Goal: Task Accomplishment & Management: Manage account settings

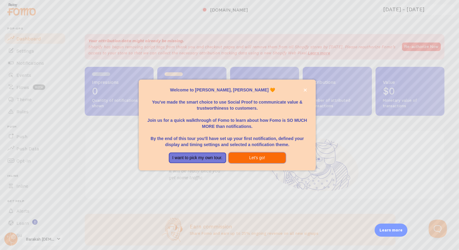
click at [247, 156] on button "Let's go!" at bounding box center [257, 157] width 57 height 11
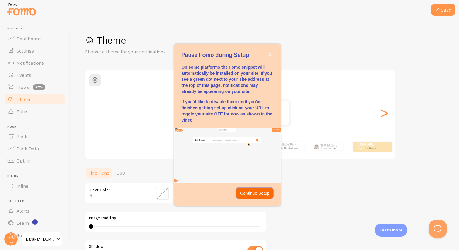
click at [247, 194] on p "Continue Setup" at bounding box center [254, 193] width 29 height 6
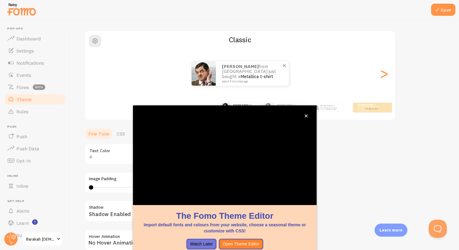
scroll to position [38, 0]
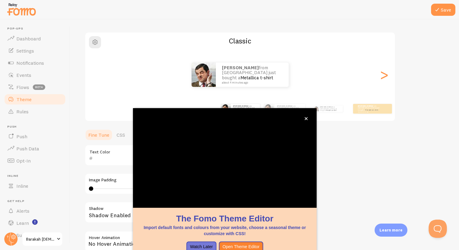
click at [333, 141] on div "Theme Choose a theme for your notifications Classic mustafa from [GEOGRAPHIC_DA…" at bounding box center [265, 140] width 360 height 288
click at [192, 248] on button "Watch Later" at bounding box center [201, 246] width 30 height 11
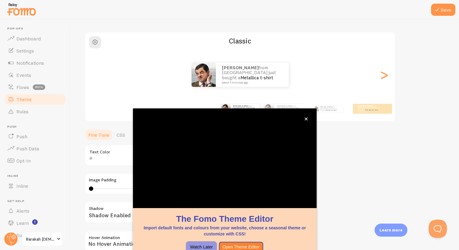
click at [196, 245] on button "Watch Later" at bounding box center [201, 247] width 30 height 11
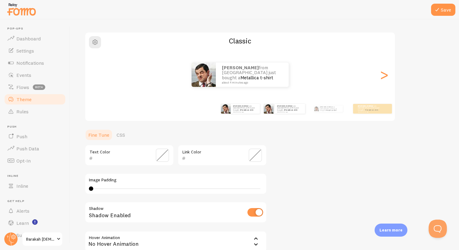
click at [276, 114] on div "[PERSON_NAME] from [GEOGRAPHIC_DATA] just bought a Metallica t-shirt about 4 mi…" at bounding box center [284, 108] width 39 height 17
click at [269, 110] on p "[PERSON_NAME] from [GEOGRAPHIC_DATA] just bought a Metallica t-shirt about 4 mi…" at bounding box center [282, 109] width 26 height 8
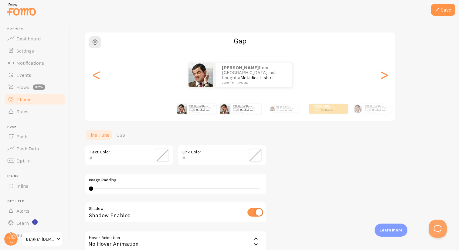
click at [207, 105] on p "[PERSON_NAME] from [GEOGRAPHIC_DATA] just bought a Metallica t-shirt about 4 mi…" at bounding box center [201, 109] width 24 height 8
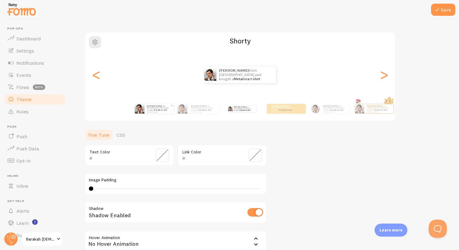
click at [219, 105] on div "[PERSON_NAME] from [GEOGRAPHIC_DATA] just bought a Metallica t-shirt about 4 mi…" at bounding box center [204, 109] width 30 height 10
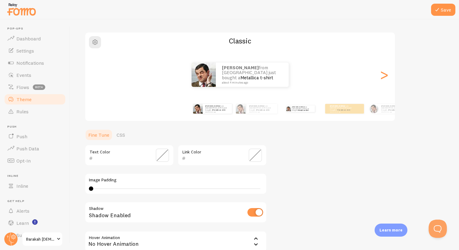
click at [221, 127] on div "Theme Choose a theme for your notifications Classic mustafa from [GEOGRAPHIC_DA…" at bounding box center [265, 140] width 360 height 288
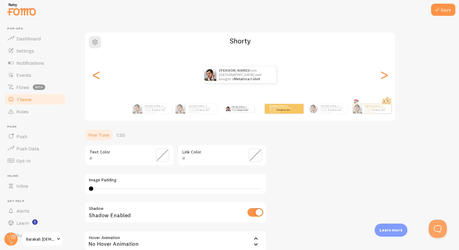
click at [221, 120] on div "[PERSON_NAME] from [GEOGRAPHIC_DATA] just bought a Metallica t-shirt about 4 mi…" at bounding box center [240, 109] width 349 height 24
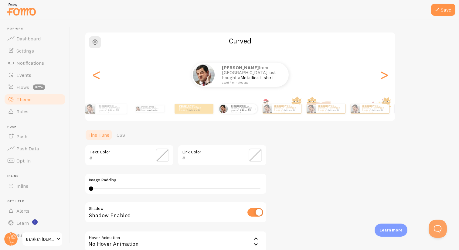
click at [238, 110] on link "Metallica t-shirt" at bounding box center [244, 110] width 13 height 2
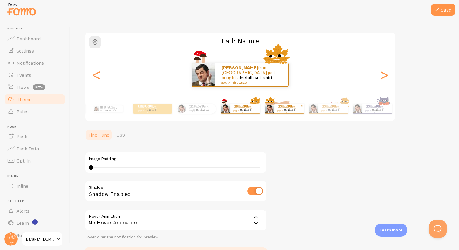
click at [277, 113] on div "[PERSON_NAME] from [GEOGRAPHIC_DATA] just bought a Metallica t-shirt about 4 mi…" at bounding box center [289, 108] width 29 height 9
click at [309, 110] on div "[PERSON_NAME] from [GEOGRAPHIC_DATA] just bought a Metallica t-shirt about 4 mi…" at bounding box center [328, 109] width 39 height 10
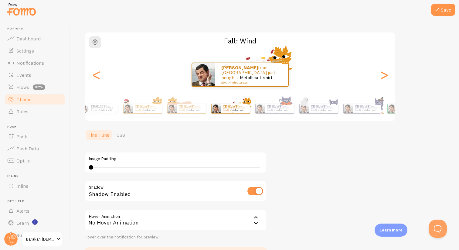
click at [219, 110] on div "[PERSON_NAME] from [GEOGRAPHIC_DATA] just bought a Metallica t-shirt about 4 mi…" at bounding box center [240, 109] width 349 height 24
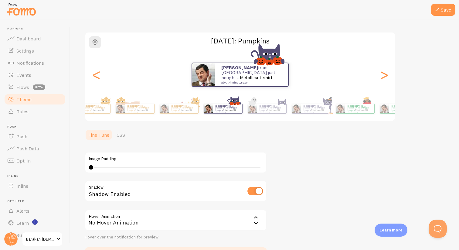
click at [188, 110] on div "[PERSON_NAME] from [GEOGRAPHIC_DATA] just bought a Metallica t-shirt about 4 mi…" at bounding box center [240, 109] width 349 height 24
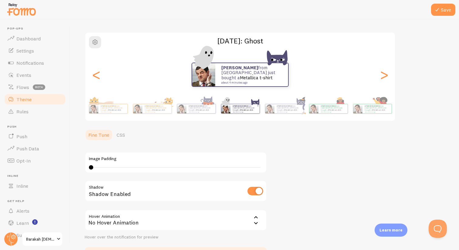
click at [221, 108] on img at bounding box center [225, 108] width 9 height 9
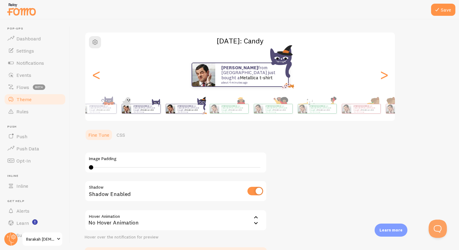
click at [128, 120] on div "[PERSON_NAME] from [GEOGRAPHIC_DATA] just bought a Metallica t-shirt about 4 mi…" at bounding box center [240, 109] width 349 height 24
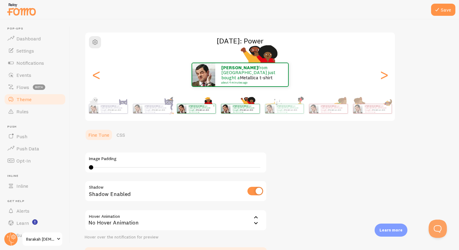
click at [186, 104] on div "[PERSON_NAME] from [GEOGRAPHIC_DATA] just bought a Metallica t-shirt about 4 mi…" at bounding box center [200, 108] width 29 height 9
click at [453, 104] on div "Save Theme Choose a theme for your notifications [DATE]: Power [PERSON_NAME] fr…" at bounding box center [264, 134] width 389 height 231
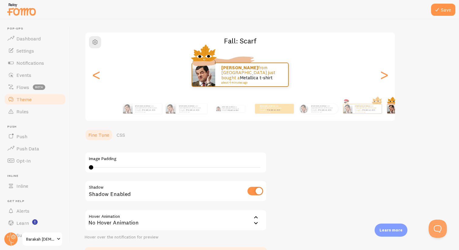
click at [459, 118] on div "Save Theme Choose a theme for your notifications Fall: [PERSON_NAME] from [GEOG…" at bounding box center [264, 134] width 389 height 231
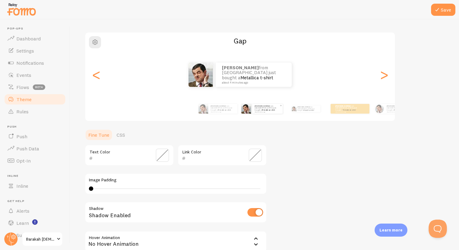
click at [283, 106] on div "[PERSON_NAME] from [GEOGRAPHIC_DATA] just bought a Metallica t-shirt about 4 mi…" at bounding box center [261, 109] width 41 height 10
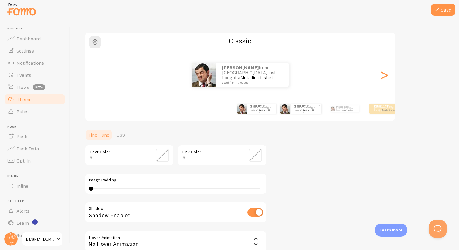
click at [342, 104] on div "[PERSON_NAME] from [GEOGRAPHIC_DATA] just bought a Metallica t-shirt about 4 mi…" at bounding box center [411, 108] width 349 height 17
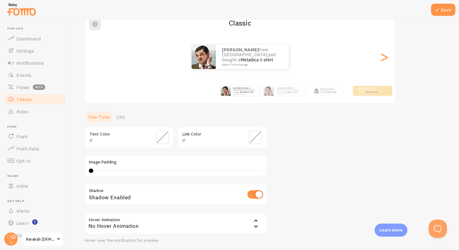
scroll to position [101, 0]
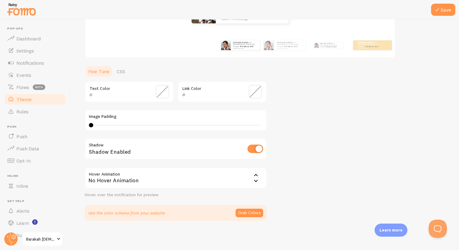
click at [103, 124] on div "0 0 - undefined" at bounding box center [176, 125] width 174 height 5
type input "3"
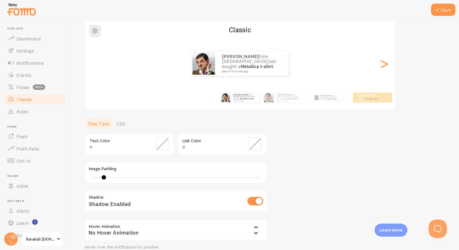
scroll to position [58, 0]
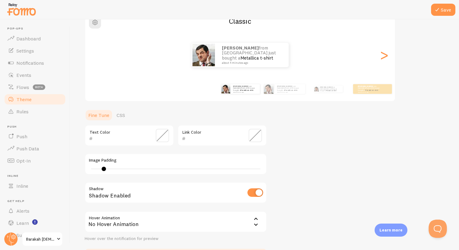
click at [162, 136] on span at bounding box center [162, 135] width 13 height 13
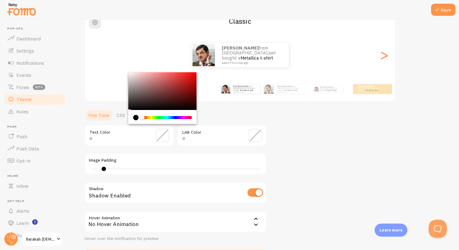
type input "000000"
drag, startPoint x: 140, startPoint y: 92, endPoint x: 109, endPoint y: 138, distance: 54.7
click at [109, 138] on div "000000 Text Color" at bounding box center [129, 135] width 89 height 21
click at [311, 120] on div "Theme Choose a theme for your notifications Classic mustafa from [GEOGRAPHIC_DA…" at bounding box center [265, 120] width 360 height 288
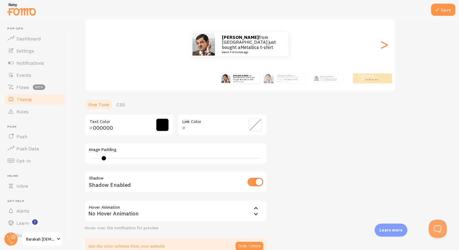
scroll to position [71, 0]
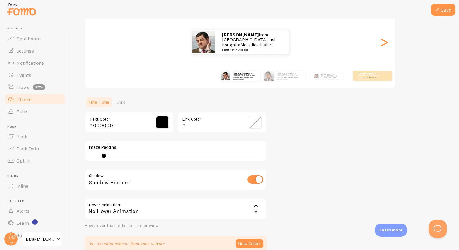
click at [257, 118] on span at bounding box center [255, 122] width 13 height 13
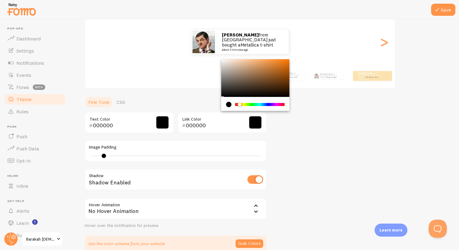
click at [240, 104] on div "Chrome color picker" at bounding box center [242, 105] width 4 height 4
drag, startPoint x: 237, startPoint y: 80, endPoint x: 253, endPoint y: 60, distance: 25.7
click at [253, 60] on div "Chrome color picker" at bounding box center [255, 78] width 68 height 38
drag, startPoint x: 236, startPoint y: 102, endPoint x: 246, endPoint y: 102, distance: 9.7
click at [246, 102] on div "Chrome color picker" at bounding box center [260, 104] width 50 height 5
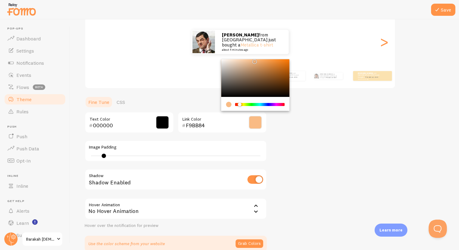
click at [246, 102] on div "Chrome color picker" at bounding box center [260, 104] width 50 height 5
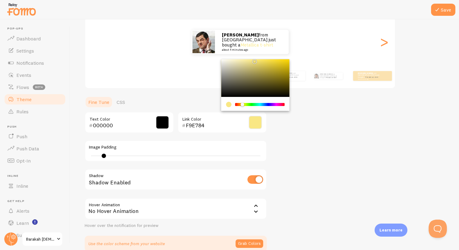
click at [243, 105] on div "Chrome color picker" at bounding box center [245, 105] width 4 height 4
click at [243, 105] on div "Chrome color picker" at bounding box center [243, 105] width 4 height 4
drag, startPoint x: 249, startPoint y: 85, endPoint x: 256, endPoint y: 76, distance: 12.3
click at [256, 76] on div "Chrome color picker" at bounding box center [255, 78] width 68 height 38
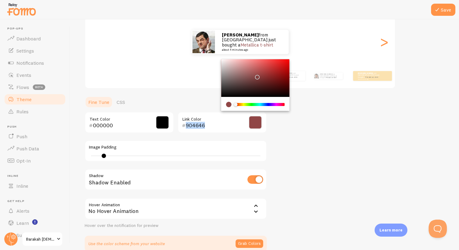
drag, startPoint x: 244, startPoint y: 103, endPoint x: 207, endPoint y: 110, distance: 37.4
click at [207, 110] on section "Fine Tune CSS 000000 Text Color 904646 Link Color Image Padding 3 Shadow Shadow…" at bounding box center [176, 174] width 182 height 156
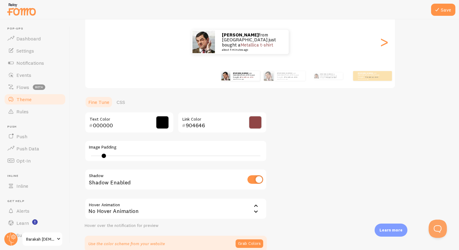
click at [256, 116] on span at bounding box center [255, 122] width 13 height 13
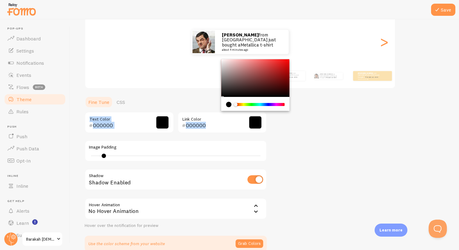
drag, startPoint x: 264, startPoint y: 82, endPoint x: 312, endPoint y: 104, distance: 53.1
click at [312, 104] on div "Theme Choose a theme for your notifications Classic mustafa from [GEOGRAPHIC_DA…" at bounding box center [265, 107] width 360 height 288
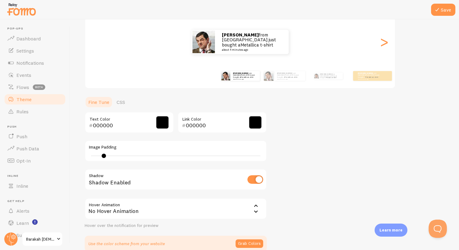
click at [252, 116] on span at bounding box center [255, 122] width 13 height 13
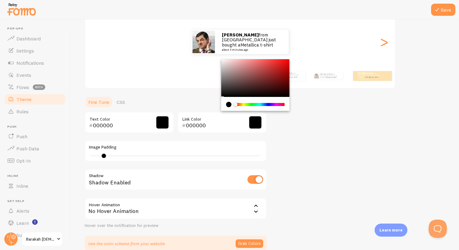
click at [250, 107] on div "Chrome color picker" at bounding box center [260, 104] width 50 height 5
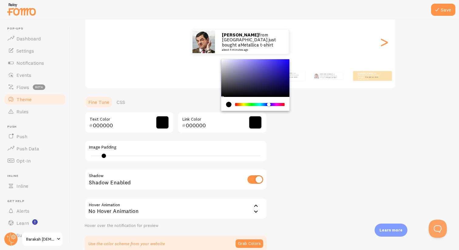
click at [268, 103] on div "Chrome color picker" at bounding box center [260, 104] width 48 height 3
type input "141DAD"
drag, startPoint x: 249, startPoint y: 85, endPoint x: 282, endPoint y: 71, distance: 35.1
click at [282, 71] on div "Chrome color picker" at bounding box center [255, 78] width 68 height 38
click at [313, 94] on div "Theme Choose a theme for your notifications Classic mustafa from [GEOGRAPHIC_DA…" at bounding box center [265, 107] width 360 height 288
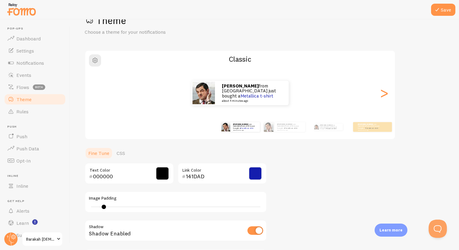
scroll to position [0, 0]
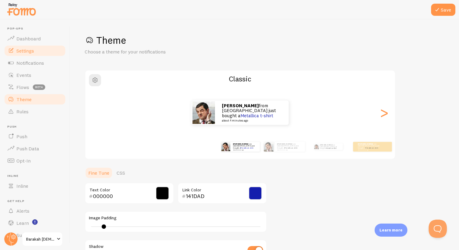
click at [42, 45] on link "Settings" at bounding box center [35, 51] width 63 height 12
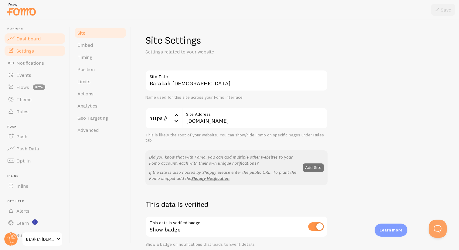
click at [42, 38] on link "Dashboard" at bounding box center [35, 38] width 63 height 12
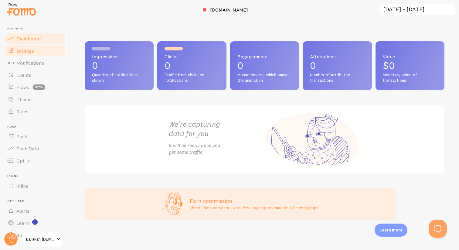
click at [47, 46] on link "Settings" at bounding box center [35, 51] width 63 height 12
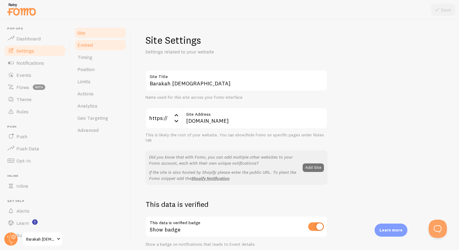
click at [101, 46] on link "Embed" at bounding box center [100, 45] width 53 height 12
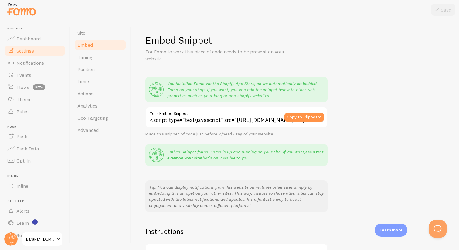
scroll to position [16, 0]
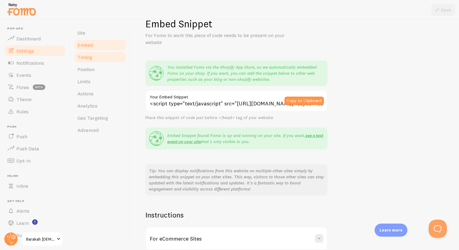
click at [99, 62] on link "Timing" at bounding box center [100, 57] width 53 height 12
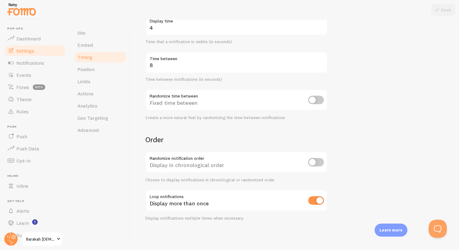
scroll to position [109, 0]
click at [99, 73] on link "Position" at bounding box center [100, 69] width 53 height 12
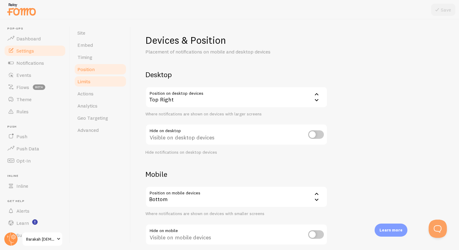
click at [99, 78] on link "Limits" at bounding box center [100, 81] width 53 height 12
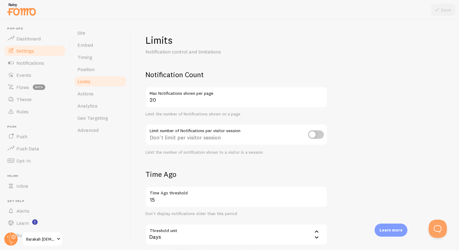
click at [99, 85] on link "Limits" at bounding box center [100, 81] width 53 height 12
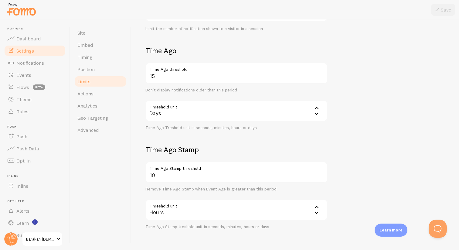
scroll to position [144, 0]
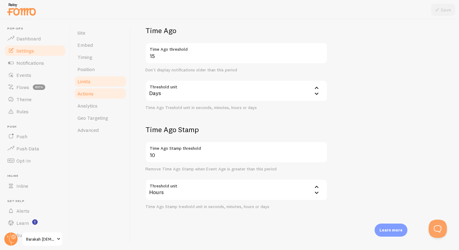
click at [109, 93] on link "Actions" at bounding box center [100, 93] width 53 height 12
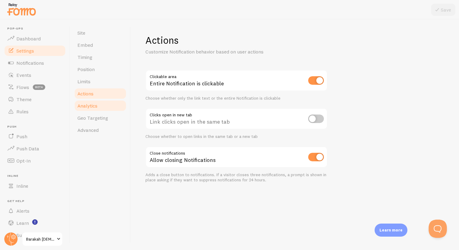
click at [107, 105] on link "Analytics" at bounding box center [100, 106] width 53 height 12
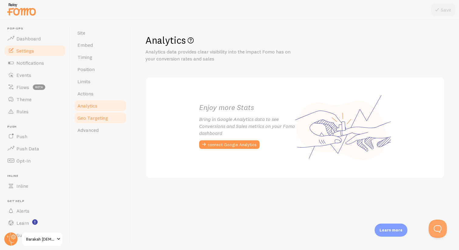
click at [101, 121] on link "Geo Targeting" at bounding box center [100, 118] width 53 height 12
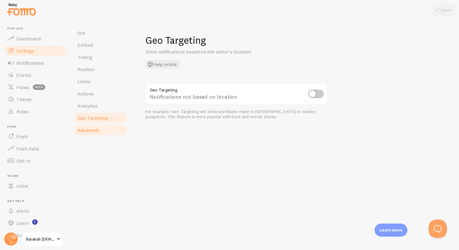
click at [99, 128] on span "Advanced" at bounding box center [87, 130] width 21 height 6
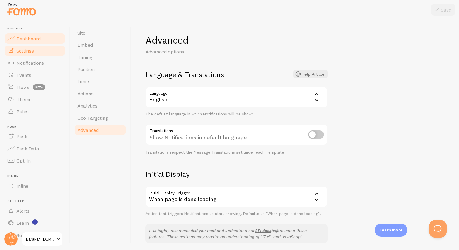
click at [37, 36] on span "Dashboard" at bounding box center [28, 39] width 24 height 6
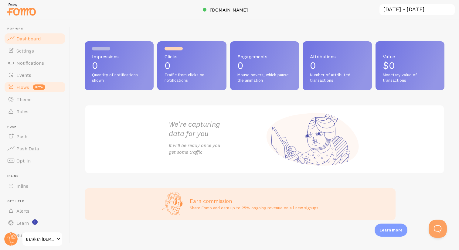
click at [46, 89] on link "Flows beta" at bounding box center [35, 87] width 63 height 12
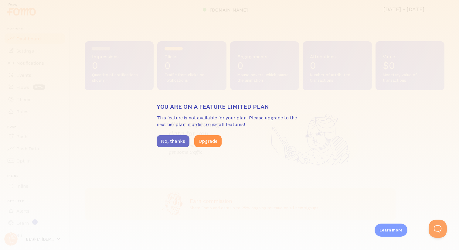
click at [174, 145] on button "No, thanks" at bounding box center [173, 141] width 33 height 12
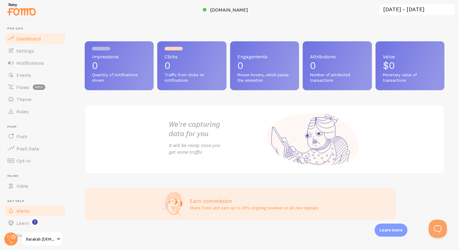
scroll to position [13, 0]
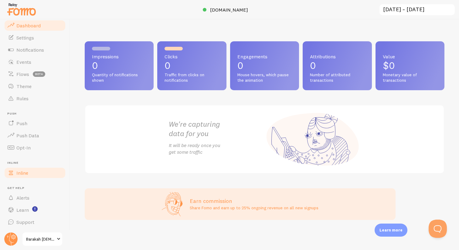
click at [34, 175] on link "Inline" at bounding box center [35, 173] width 63 height 12
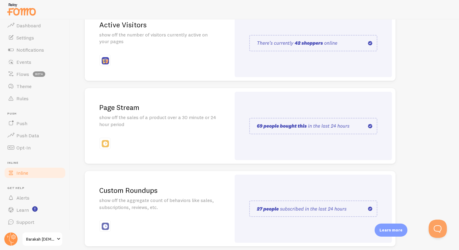
scroll to position [94, 0]
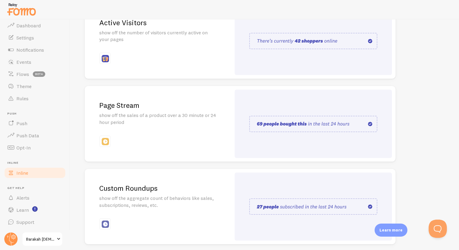
click at [221, 133] on div "Page Stream show off the sales of a product over a 30 minute or 24 hour period" at bounding box center [158, 124] width 146 height 76
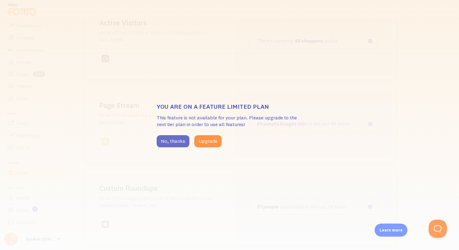
click at [175, 143] on button "No, thanks" at bounding box center [173, 141] width 33 height 12
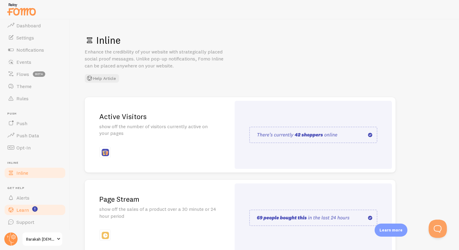
scroll to position [0, 0]
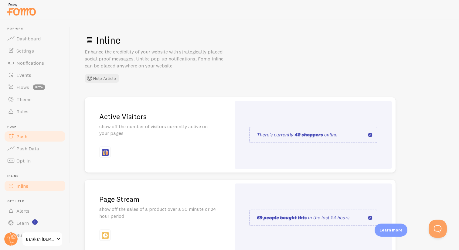
click at [39, 139] on link "Push" at bounding box center [35, 136] width 63 height 12
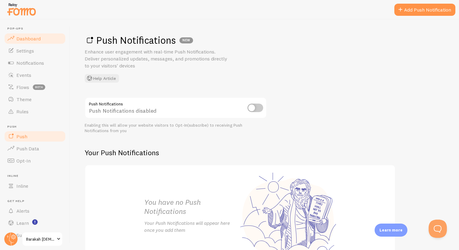
click at [49, 39] on link "Dashboard" at bounding box center [35, 38] width 63 height 12
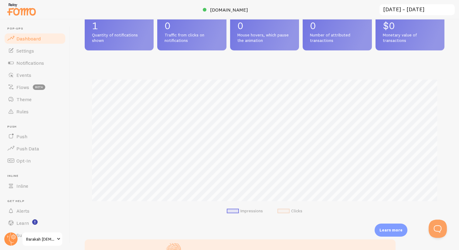
scroll to position [90, 0]
